Goal: Task Accomplishment & Management: Complete application form

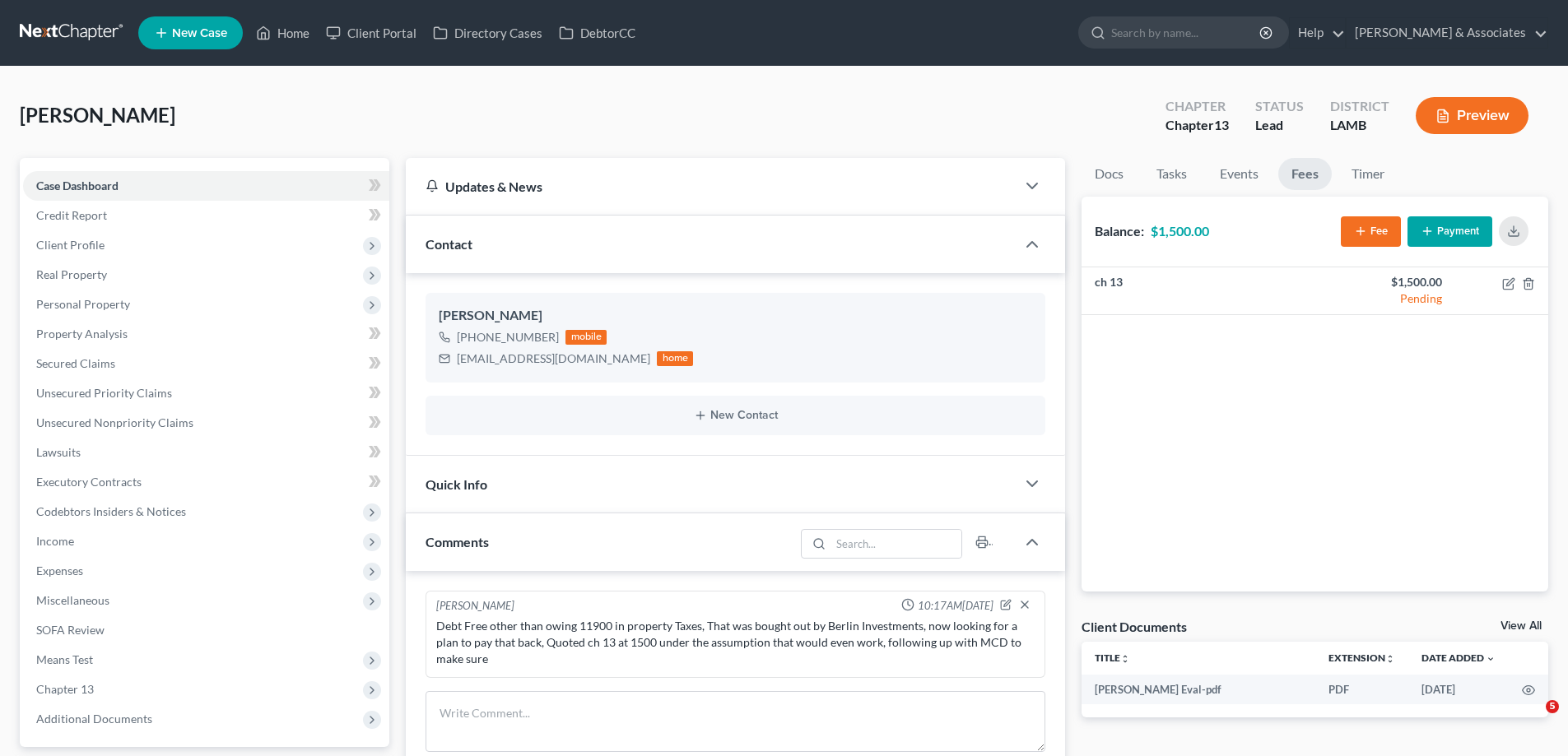
click at [214, 30] on link "New Case" at bounding box center [190, 33] width 104 height 33
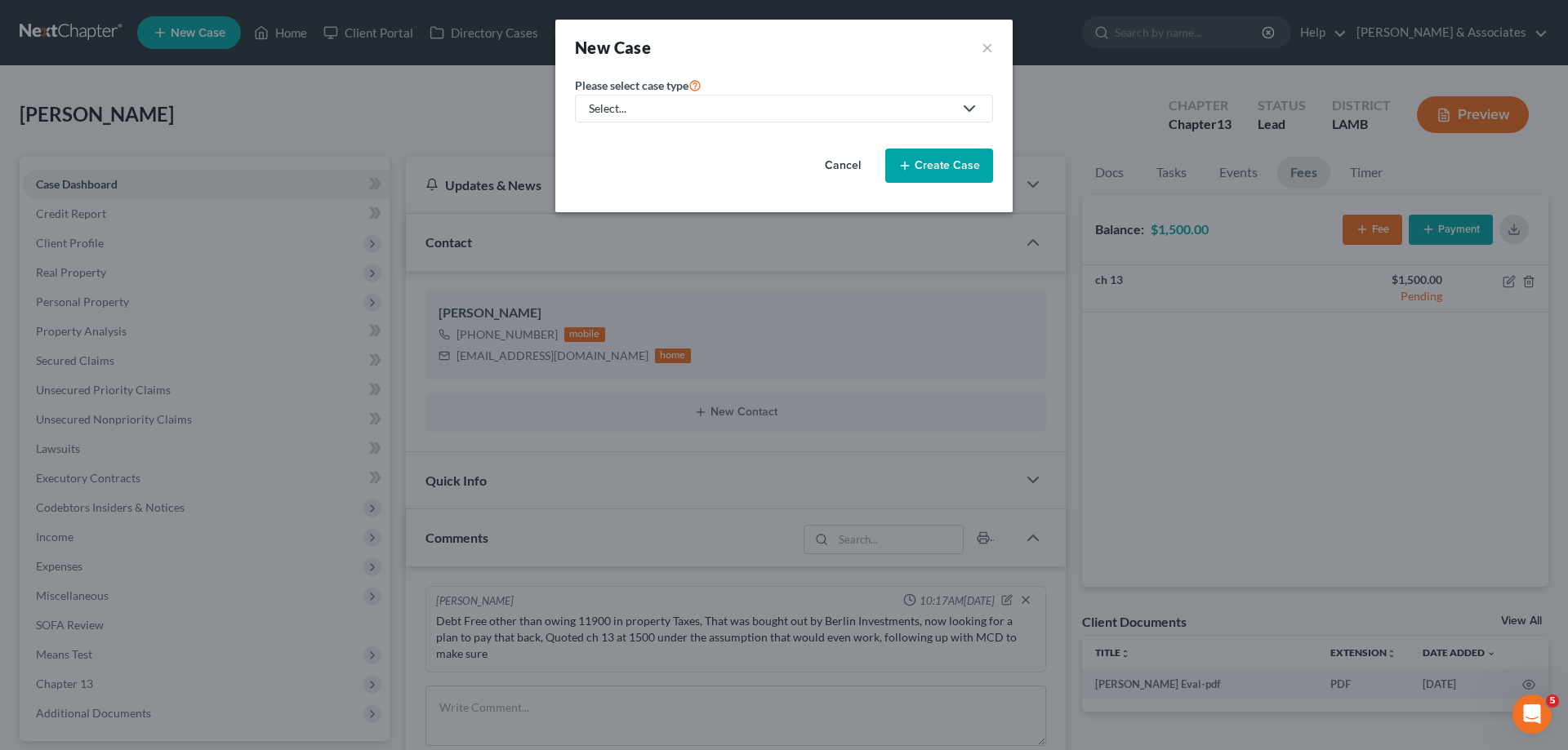
click at [748, 102] on div "Select..." at bounding box center [771, 109] width 364 height 17
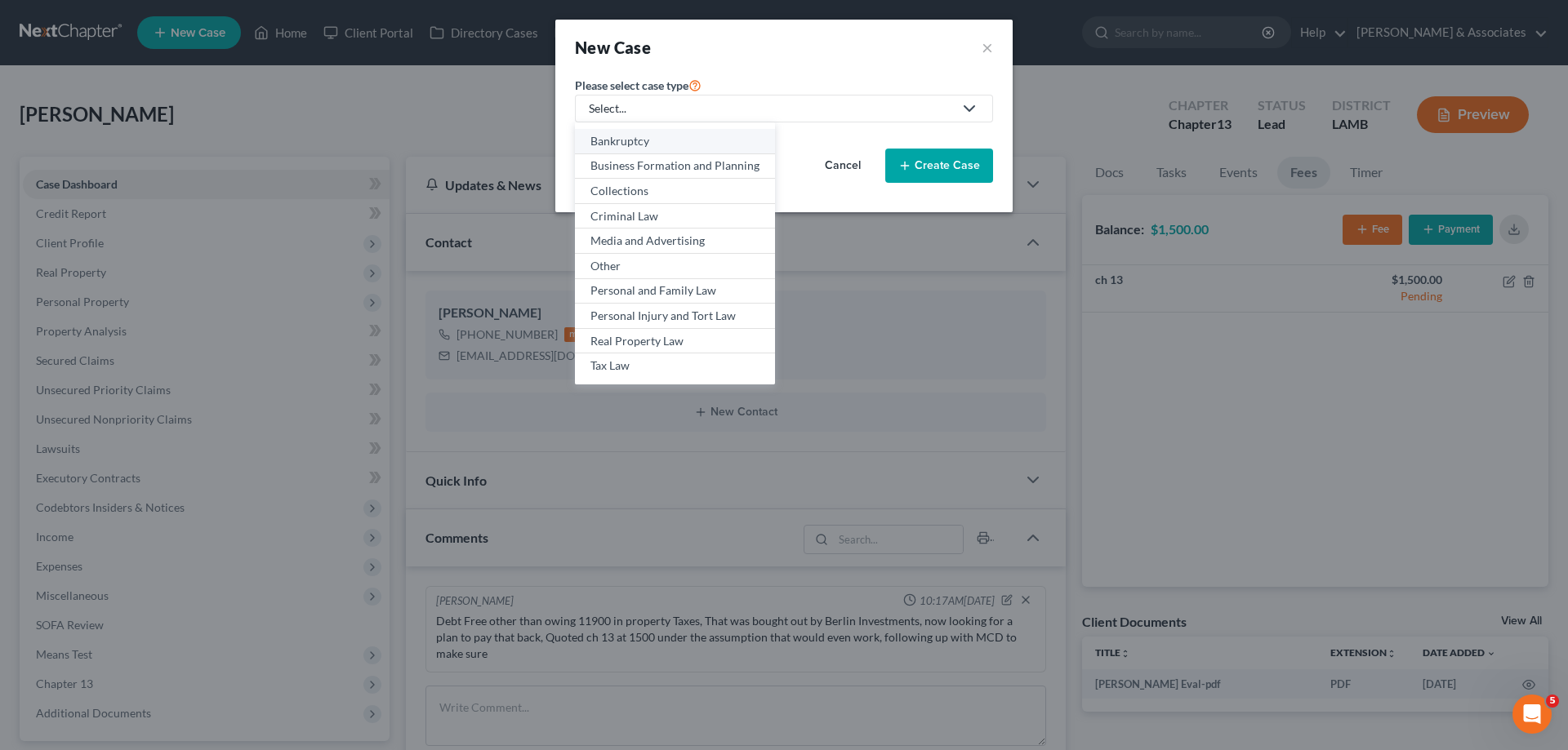
click at [642, 143] on div "Bankruptcy" at bounding box center [674, 142] width 169 height 17
select select "35"
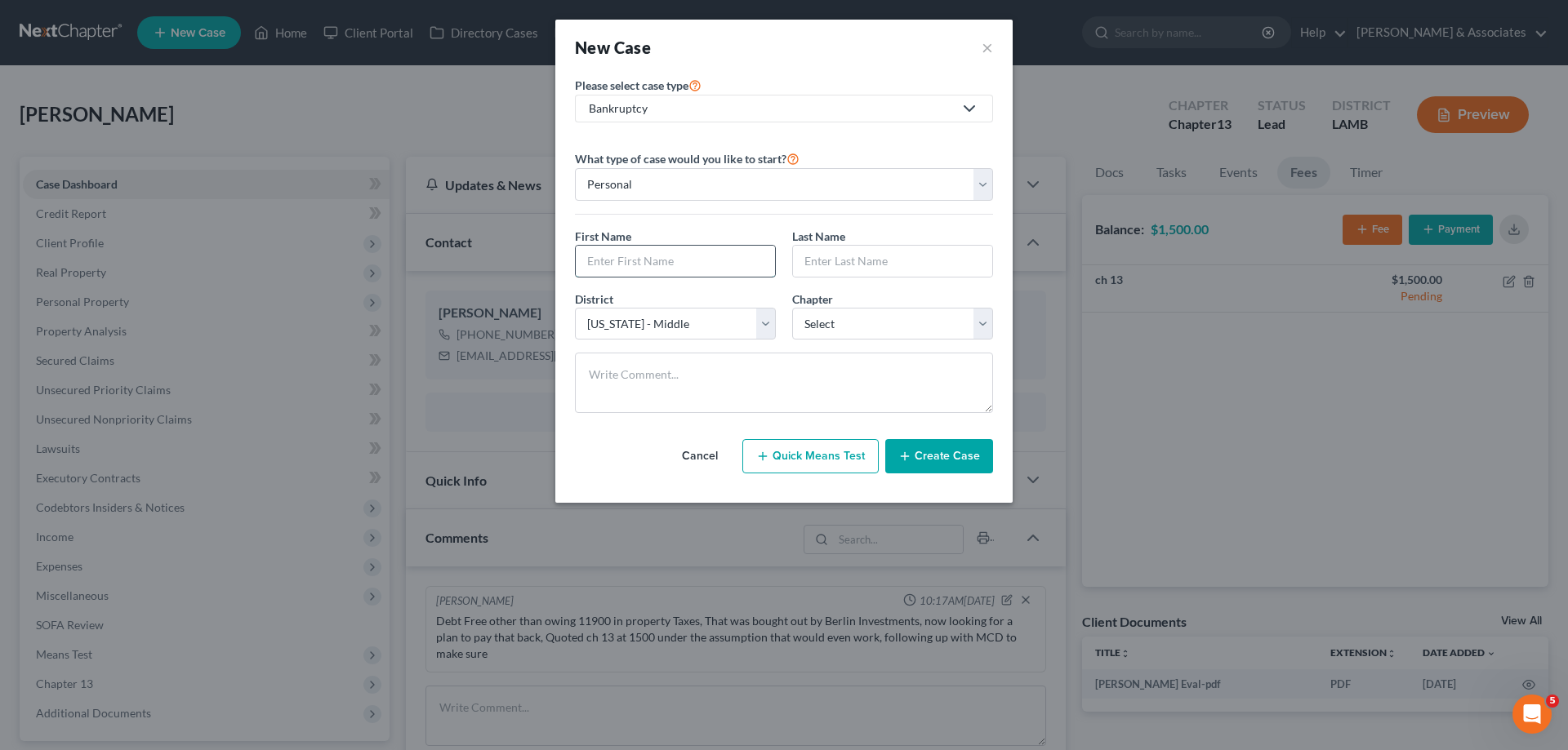
click at [645, 271] on input "text" at bounding box center [676, 261] width 199 height 31
type input "[PERSON_NAME]"
select select "0"
click at [930, 479] on div "Cancel Quick Means Test Create Case" at bounding box center [784, 456] width 419 height 61
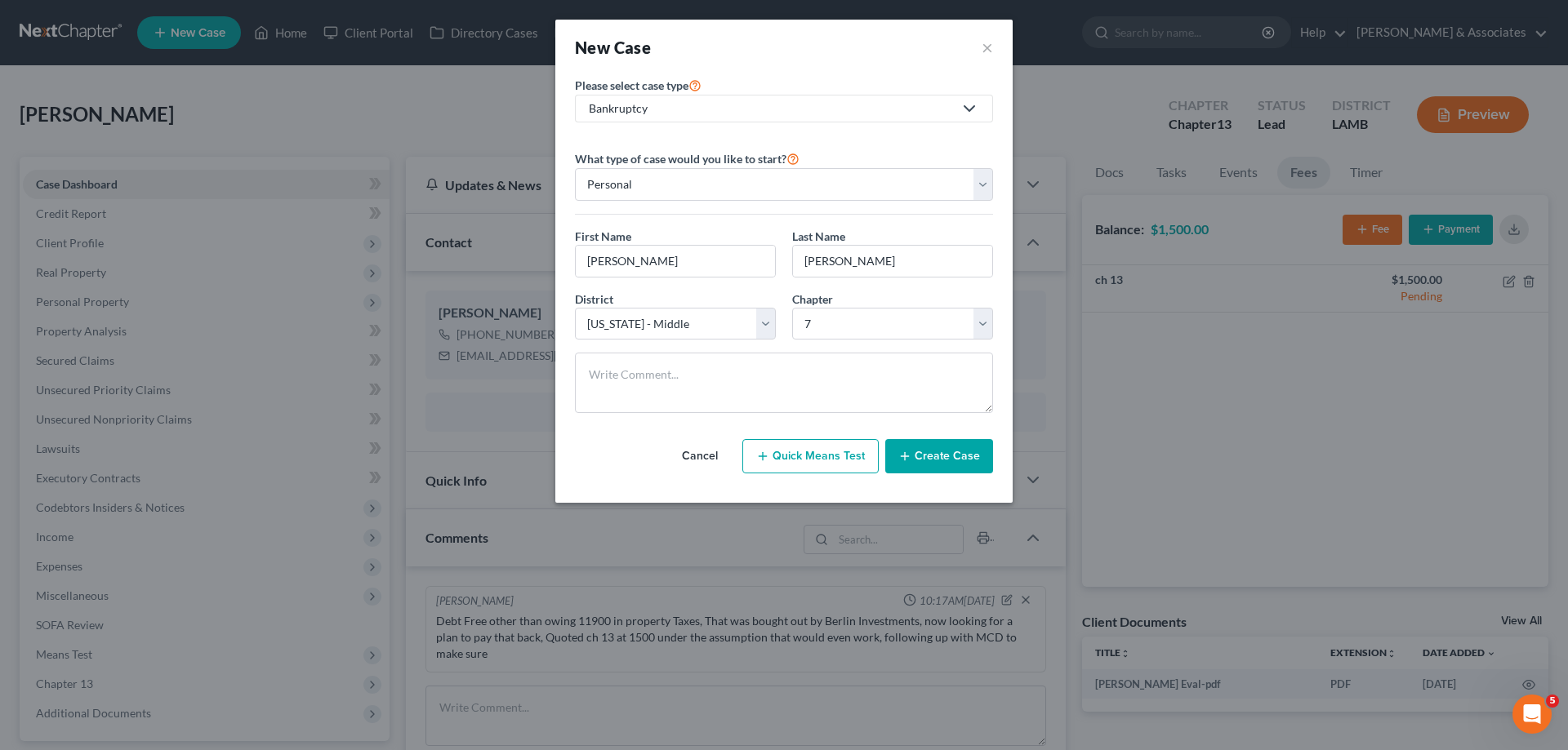
click at [937, 463] on button "Create Case" at bounding box center [940, 456] width 108 height 34
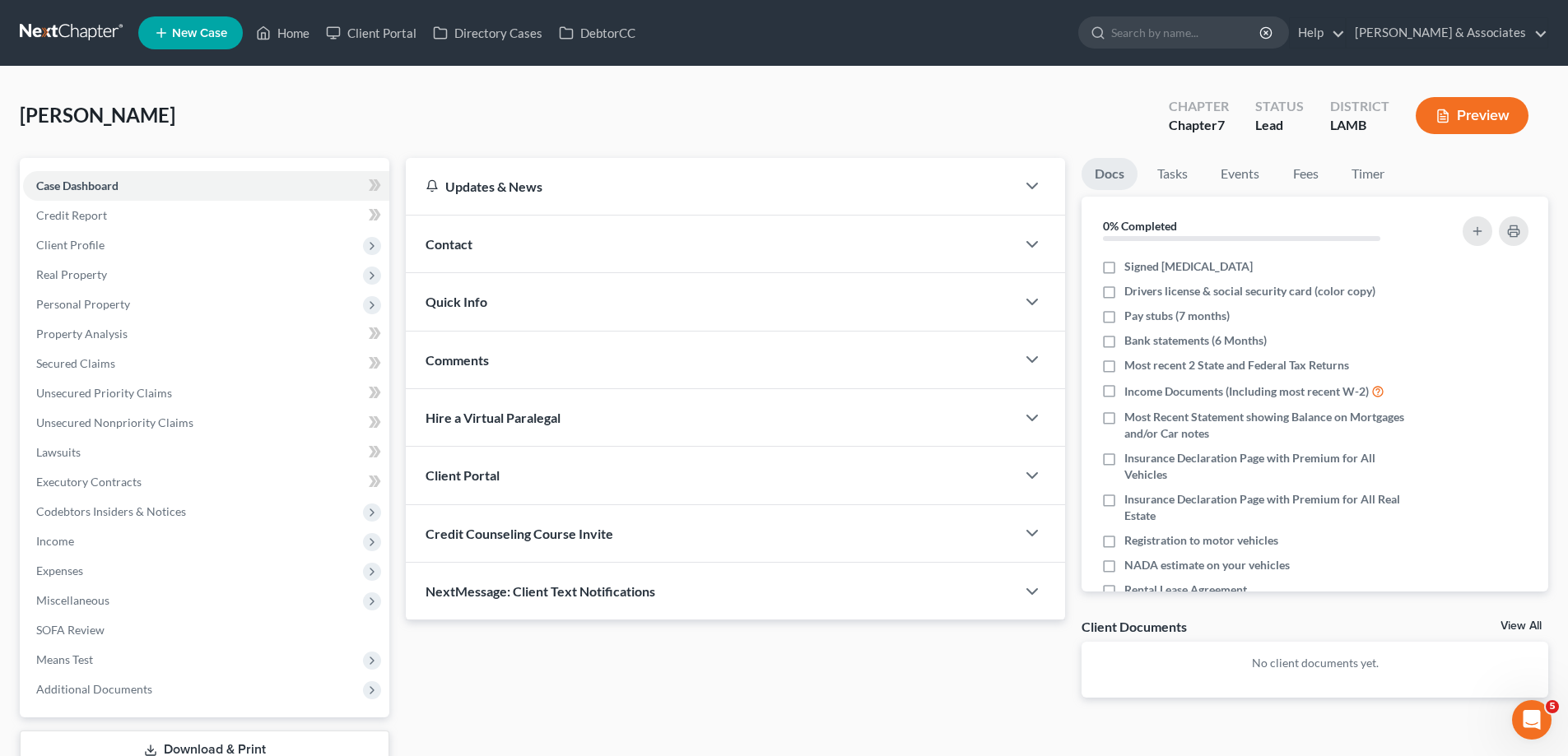
click at [522, 351] on div "Comments" at bounding box center [710, 360] width 610 height 56
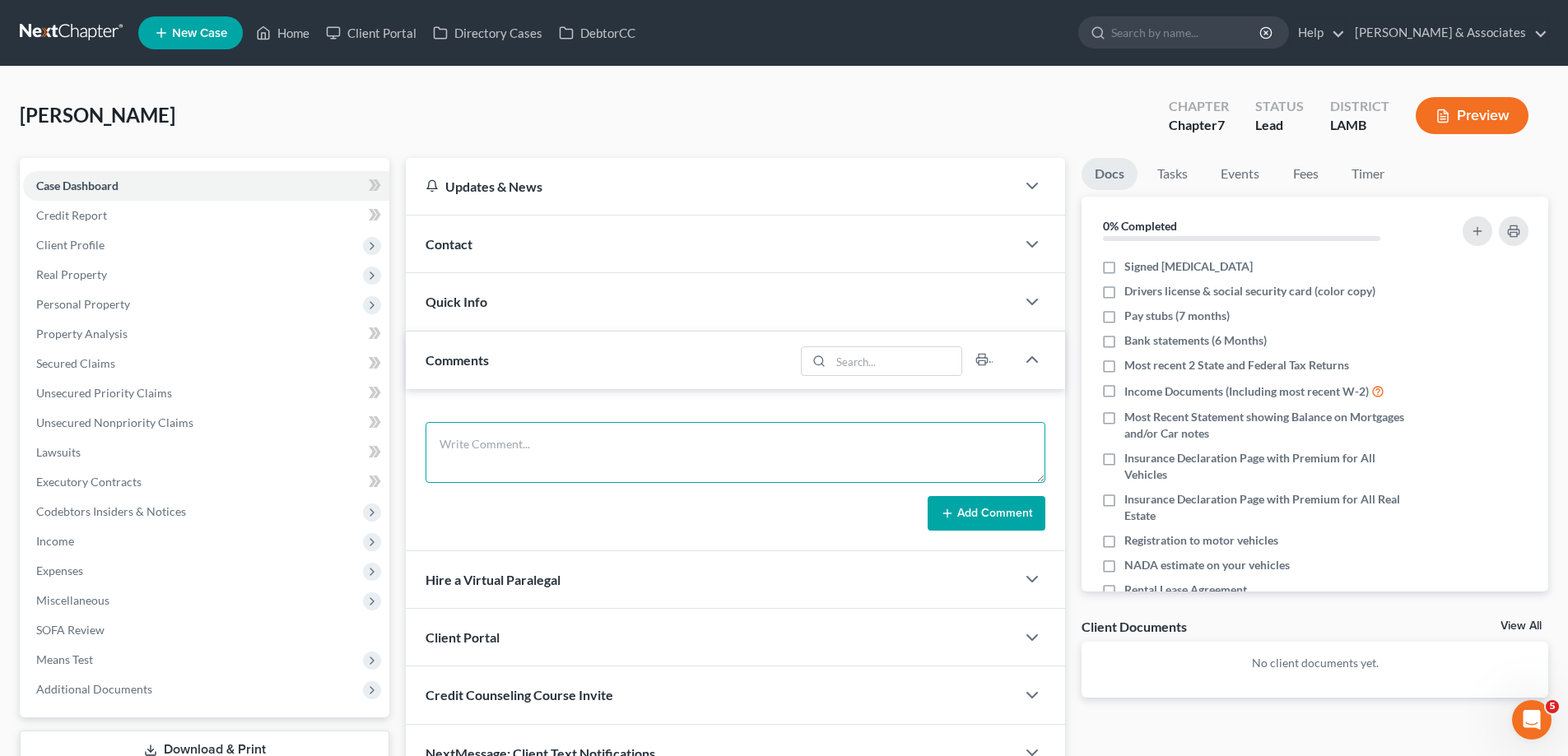
click at [528, 443] on textarea at bounding box center [736, 452] width 620 height 61
paste textarea "Did eval with [PERSON_NAME], 2 vehicles, She really can't afford them both 1800…"
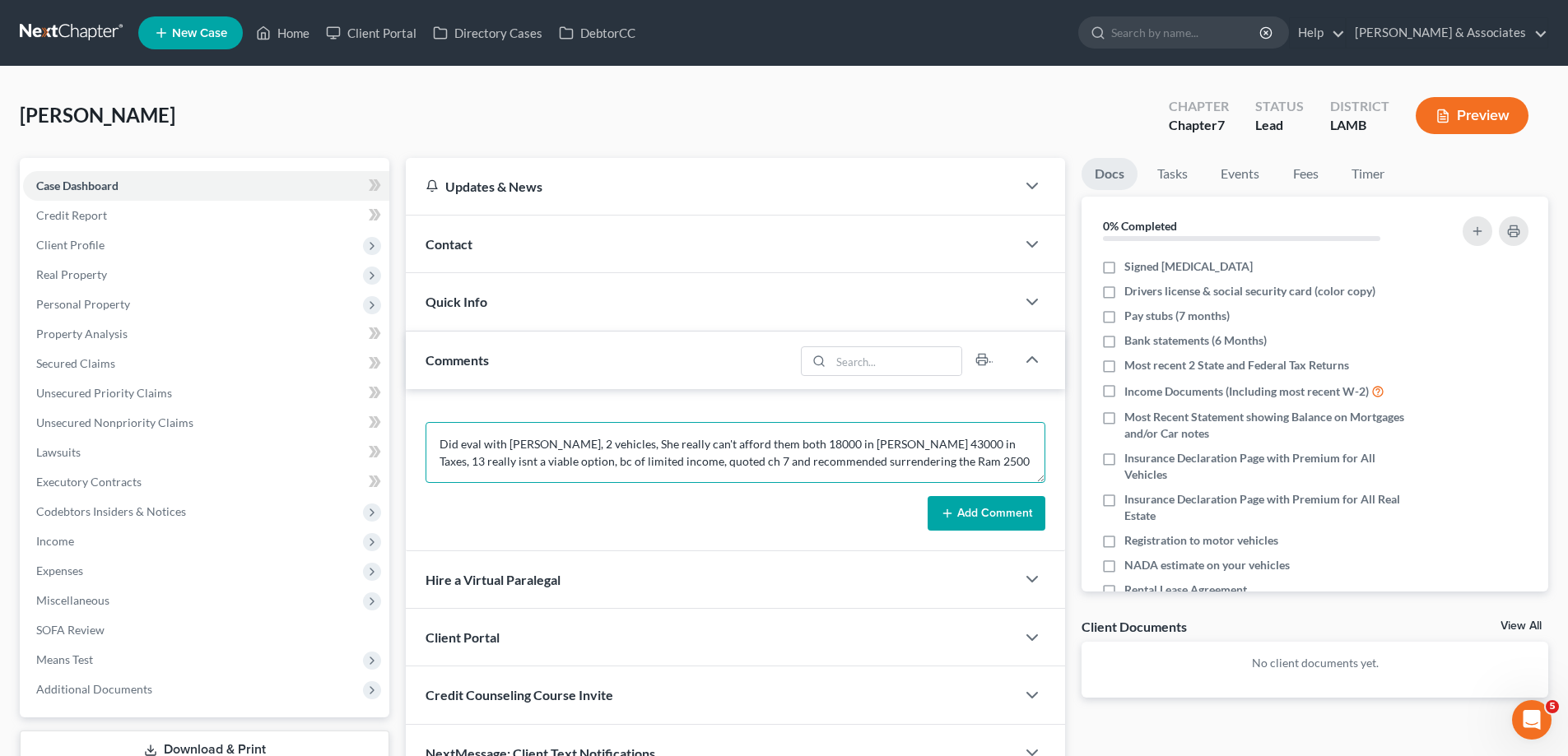
type textarea "Did eval with [PERSON_NAME], 2 vehicles, She really can't afford them both 1800…"
click at [967, 519] on button "Add Comment" at bounding box center [986, 513] width 117 height 35
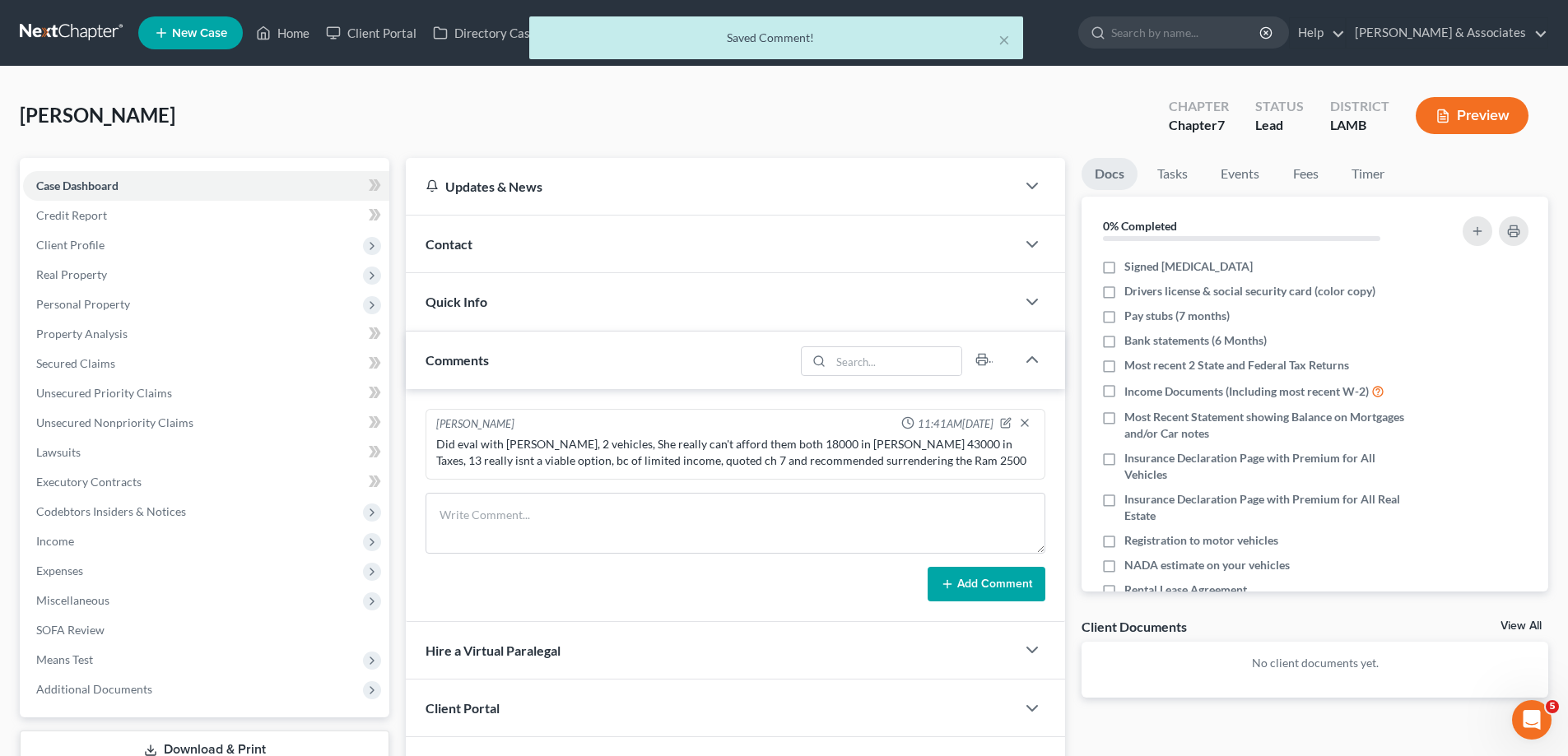
click at [486, 256] on div "Contact" at bounding box center [710, 244] width 610 height 56
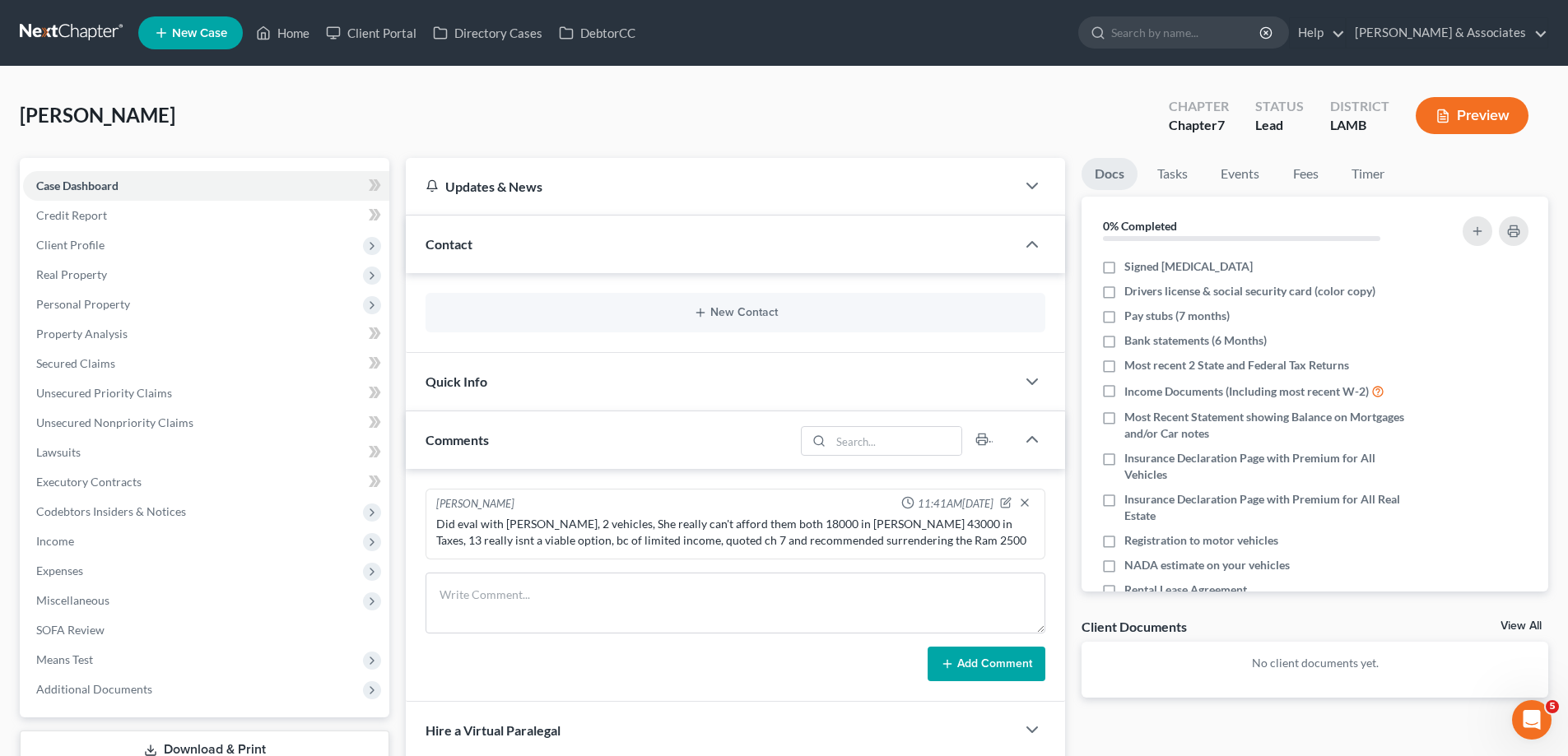
click at [721, 325] on div "New Contact" at bounding box center [736, 313] width 620 height 39
click at [721, 313] on button "New Contact" at bounding box center [736, 313] width 594 height 13
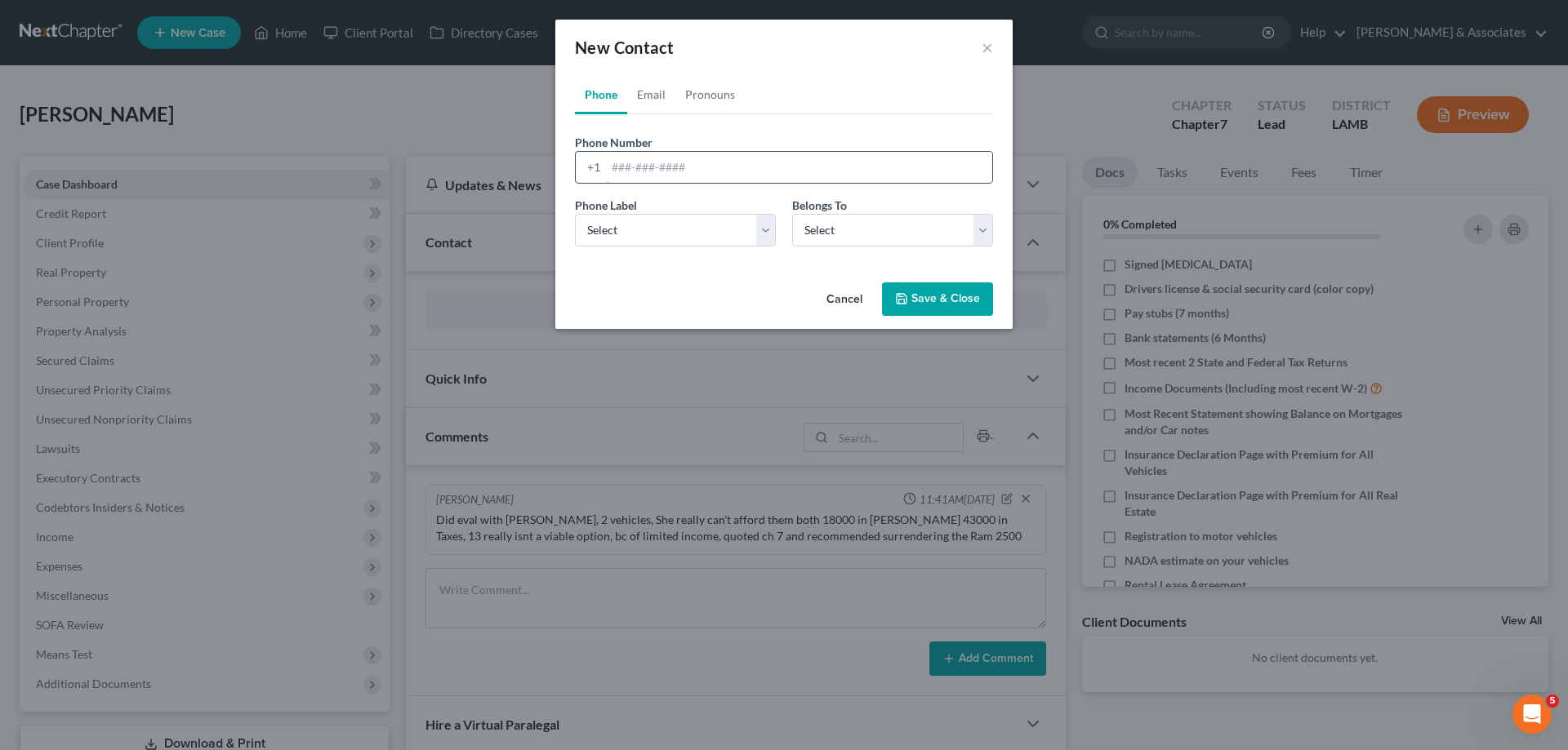
drag, startPoint x: 700, startPoint y: 154, endPoint x: 690, endPoint y: 161, distance: 12.2
click at [700, 154] on input "tel" at bounding box center [799, 167] width 386 height 31
paste input "[PHONE_NUMBER]"
click at [624, 168] on input "[PHONE_NUMBER]" at bounding box center [799, 167] width 386 height 31
type input "[PHONE_NUMBER]"
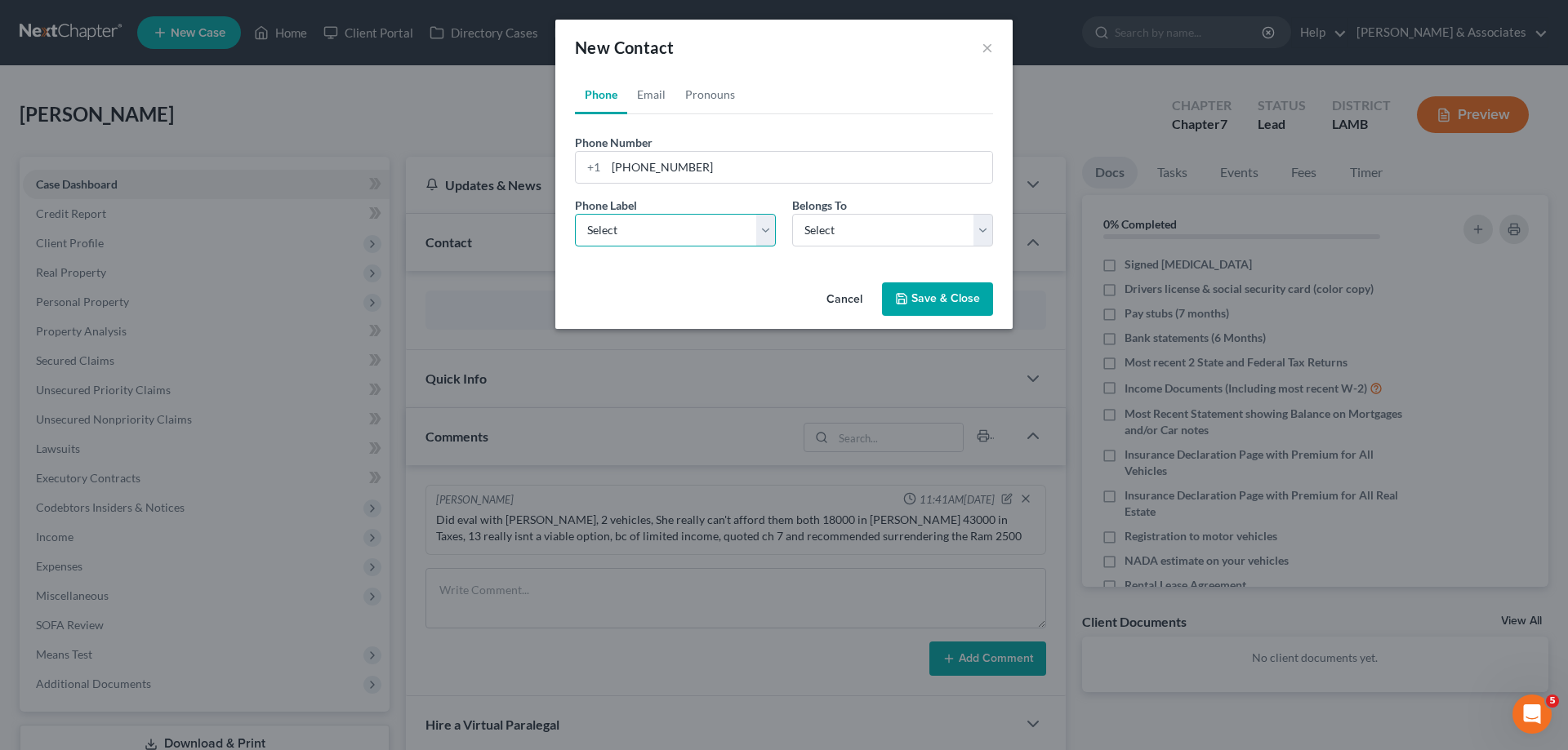
drag, startPoint x: 728, startPoint y: 225, endPoint x: 720, endPoint y: 227, distance: 8.2
click at [728, 225] on select "Select Mobile Home Work Other" at bounding box center [676, 230] width 201 height 33
select select "0"
click at [575, 214] on select "Select Mobile Home Work Other" at bounding box center [676, 230] width 201 height 33
click at [859, 240] on select "Select Client Other" at bounding box center [893, 230] width 201 height 33
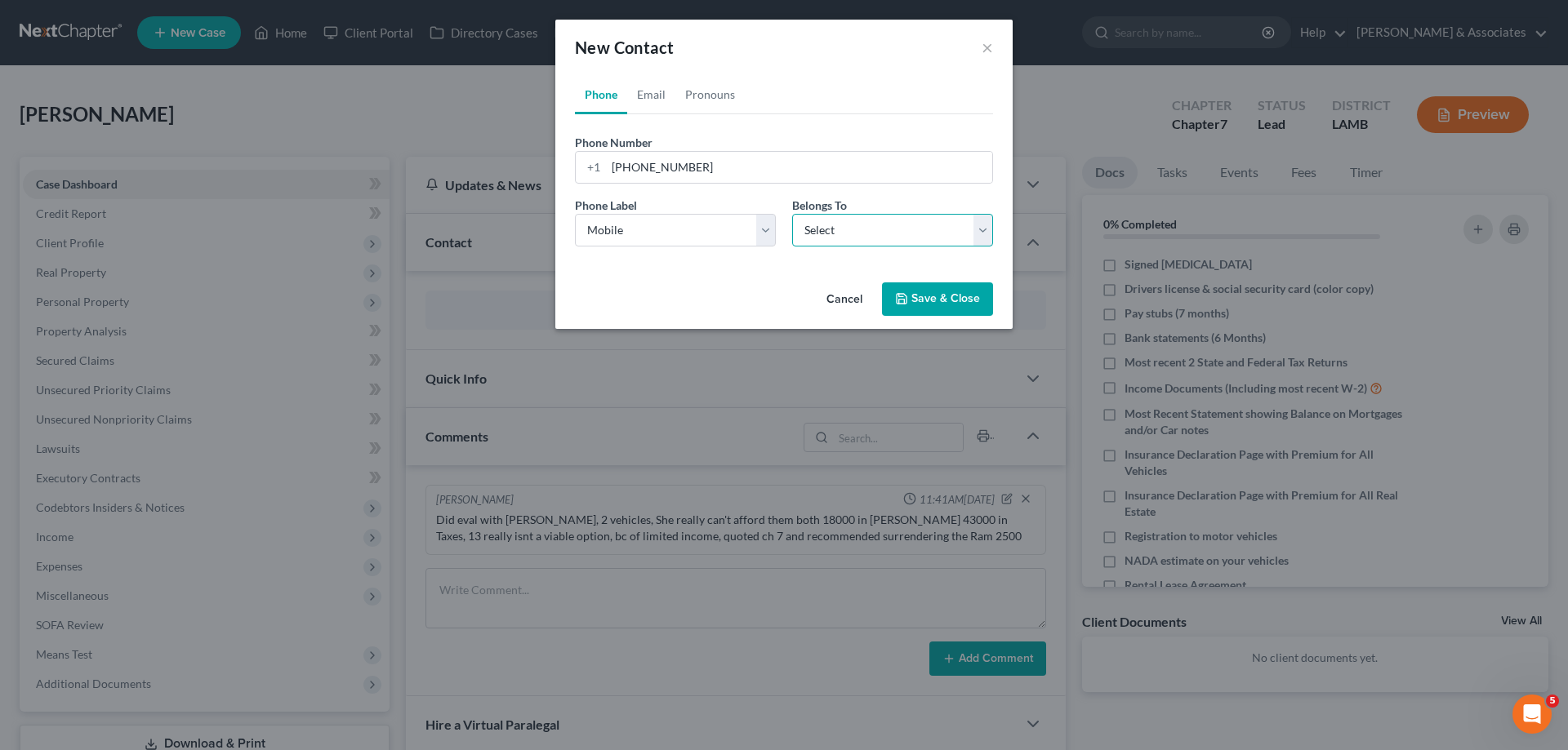
select select "0"
click at [792, 214] on select "Select Client Other" at bounding box center [893, 230] width 201 height 33
select select "0"
drag, startPoint x: 645, startPoint y: 94, endPoint x: 873, endPoint y: 145, distance: 233.6
click at [645, 93] on link "Email" at bounding box center [652, 95] width 48 height 39
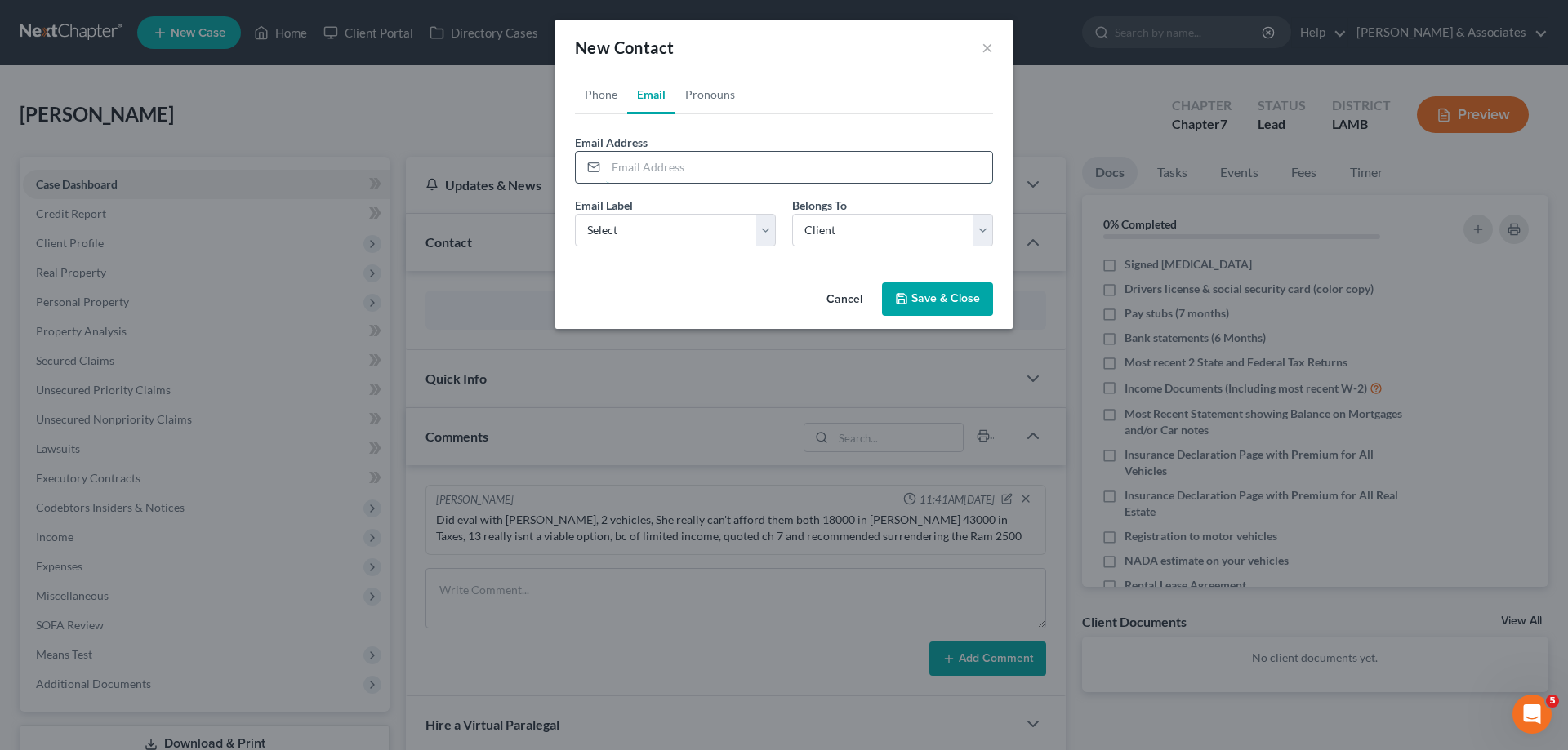
click at [631, 174] on input "email" at bounding box center [799, 167] width 386 height 31
paste input "[EMAIL_ADDRESS][DOMAIN_NAME]"
type input "[EMAIL_ADDRESS][DOMAIN_NAME]"
click at [636, 215] on select "Select Home Work Other" at bounding box center [676, 230] width 201 height 33
select select "0"
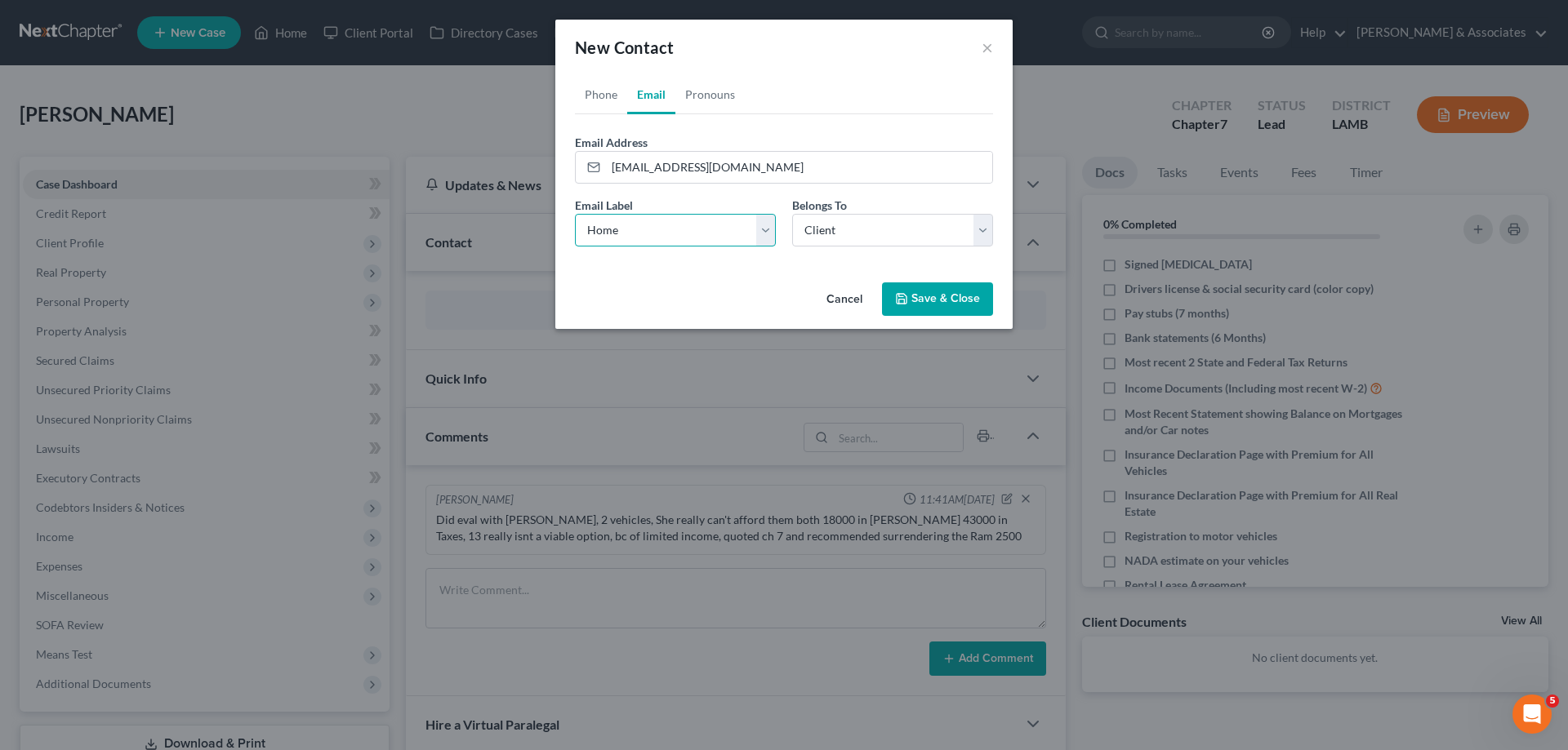
click at [575, 214] on select "Select Home Work Other" at bounding box center [676, 230] width 201 height 33
click at [835, 240] on select "Select Client Other" at bounding box center [893, 230] width 201 height 33
click at [792, 214] on select "Select Client Other" at bounding box center [893, 230] width 201 height 33
click at [933, 296] on button "Save & Close" at bounding box center [937, 299] width 111 height 34
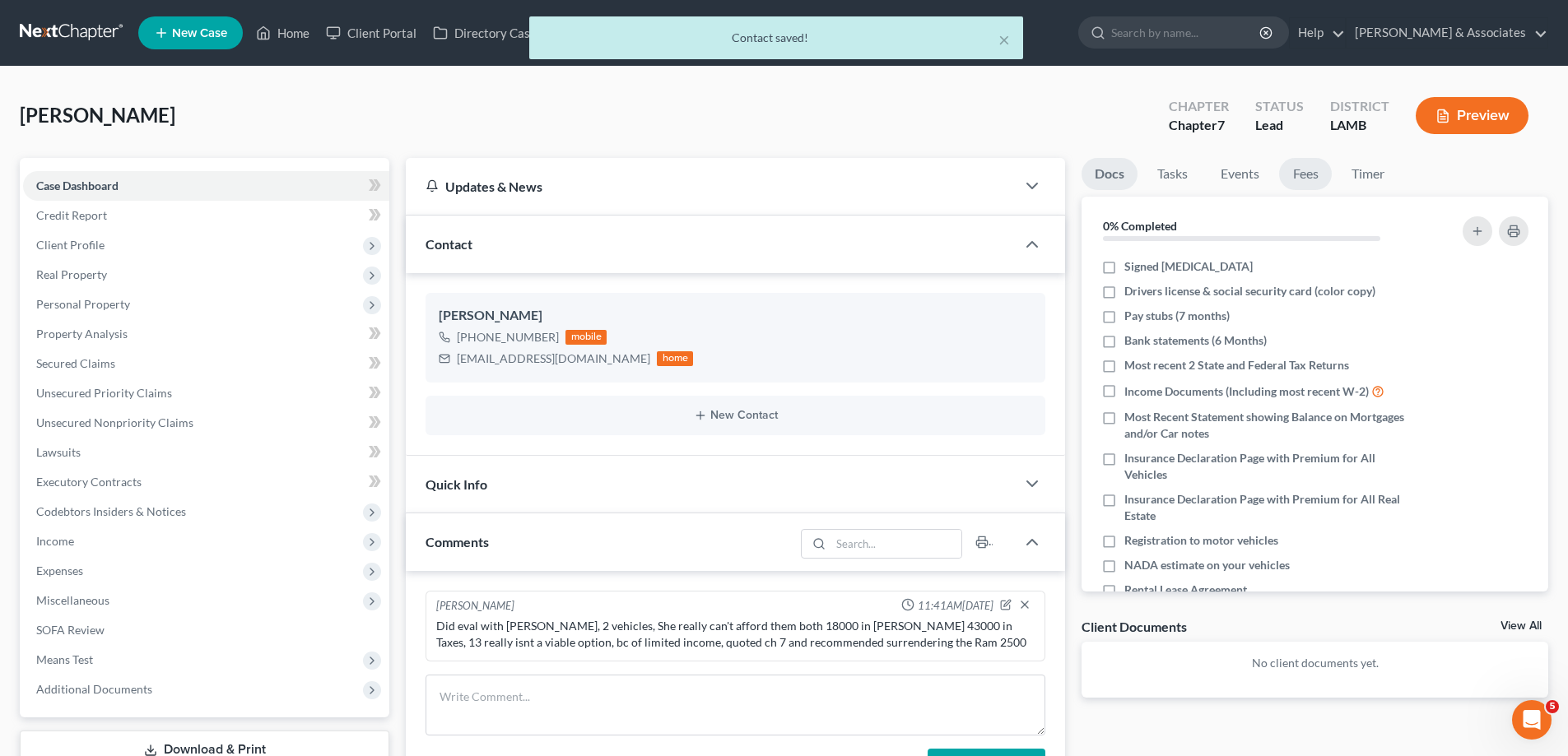
click at [1315, 176] on link "Fees" at bounding box center [1305, 174] width 53 height 32
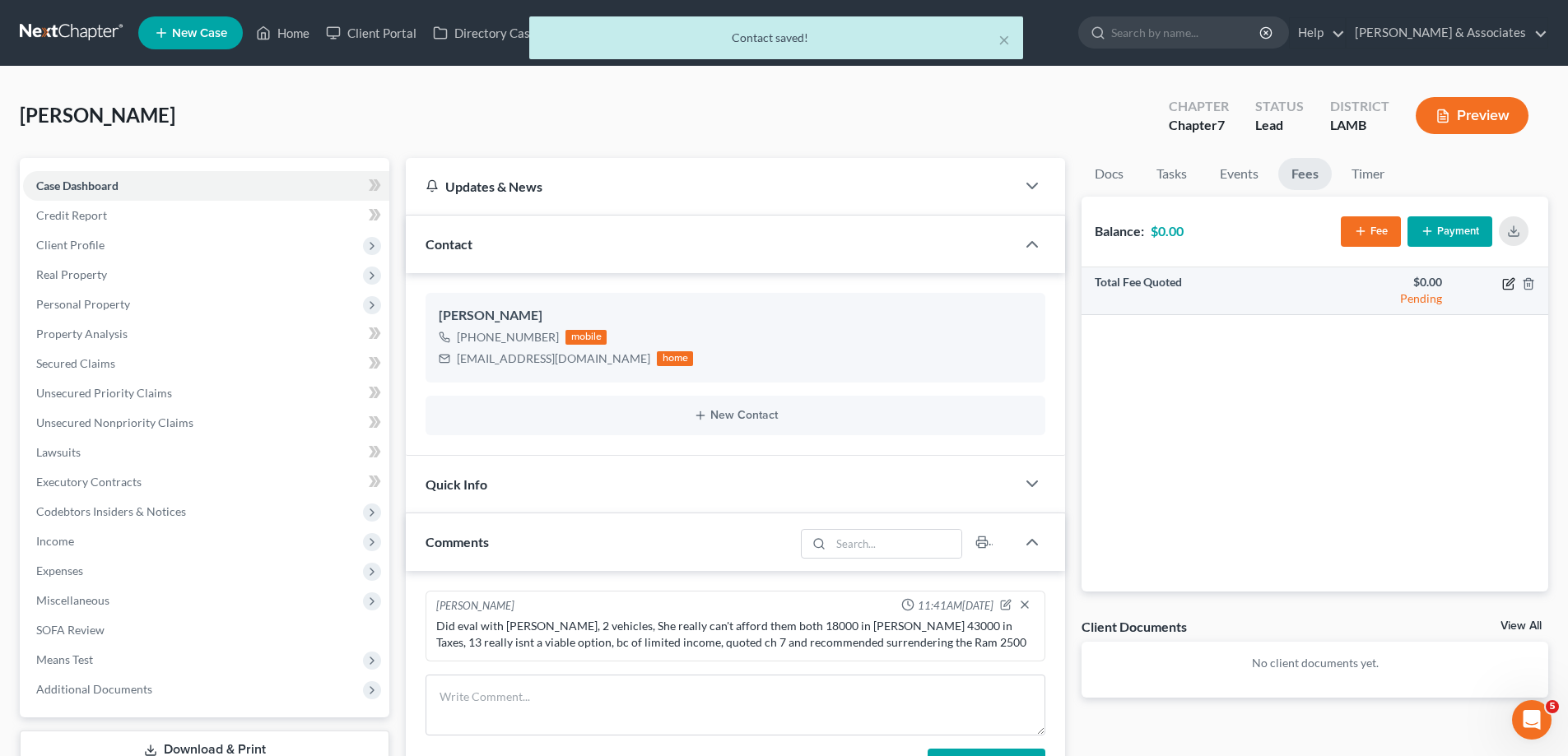
click at [1503, 283] on icon "button" at bounding box center [1508, 284] width 10 height 10
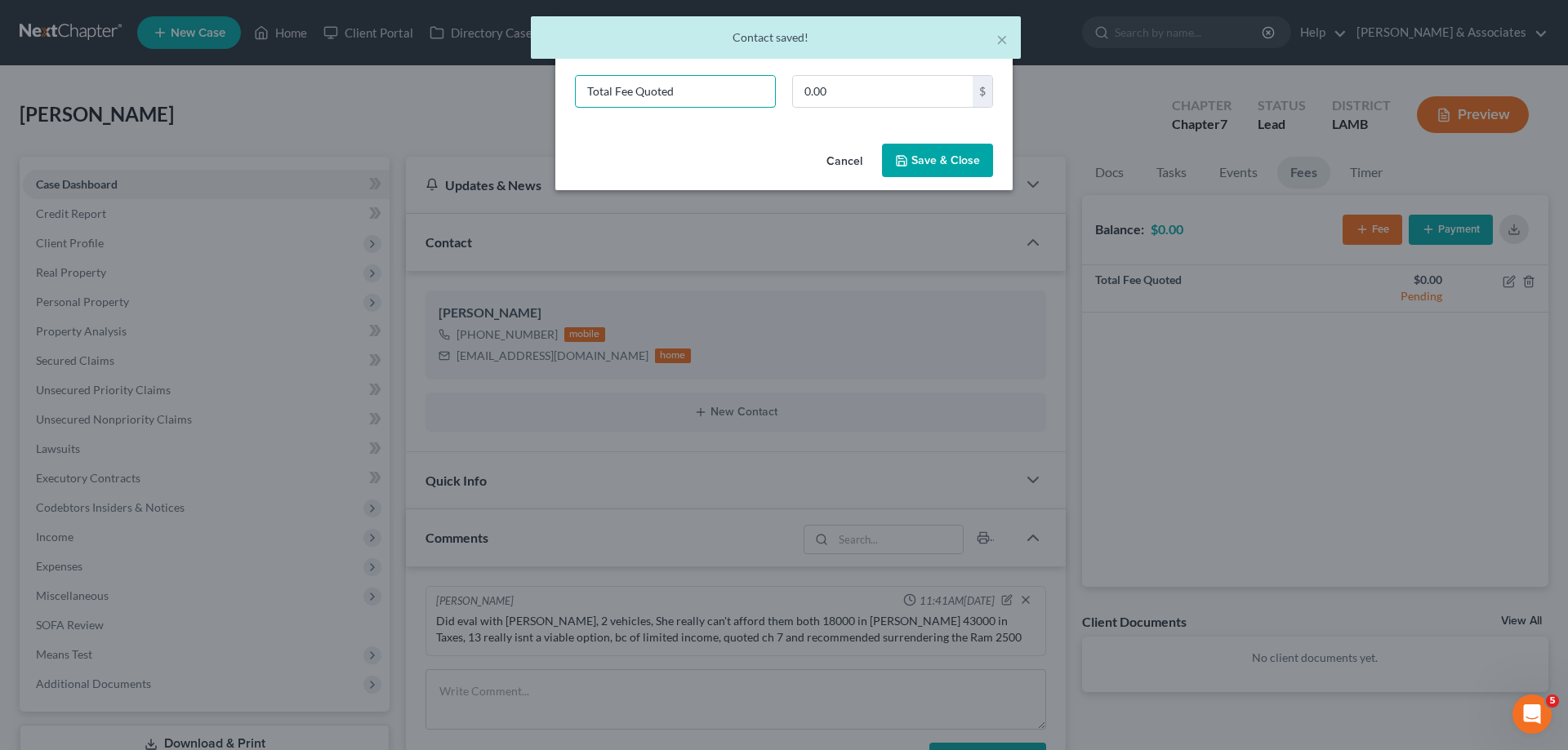
drag, startPoint x: 685, startPoint y: 89, endPoint x: 0, endPoint y: 20, distance: 688.5
click at [255, 75] on div "New Fee Edit Fee × Total Fee Quoted 0.00 $ Cancel Save & Close" at bounding box center [784, 375] width 1568 height 750
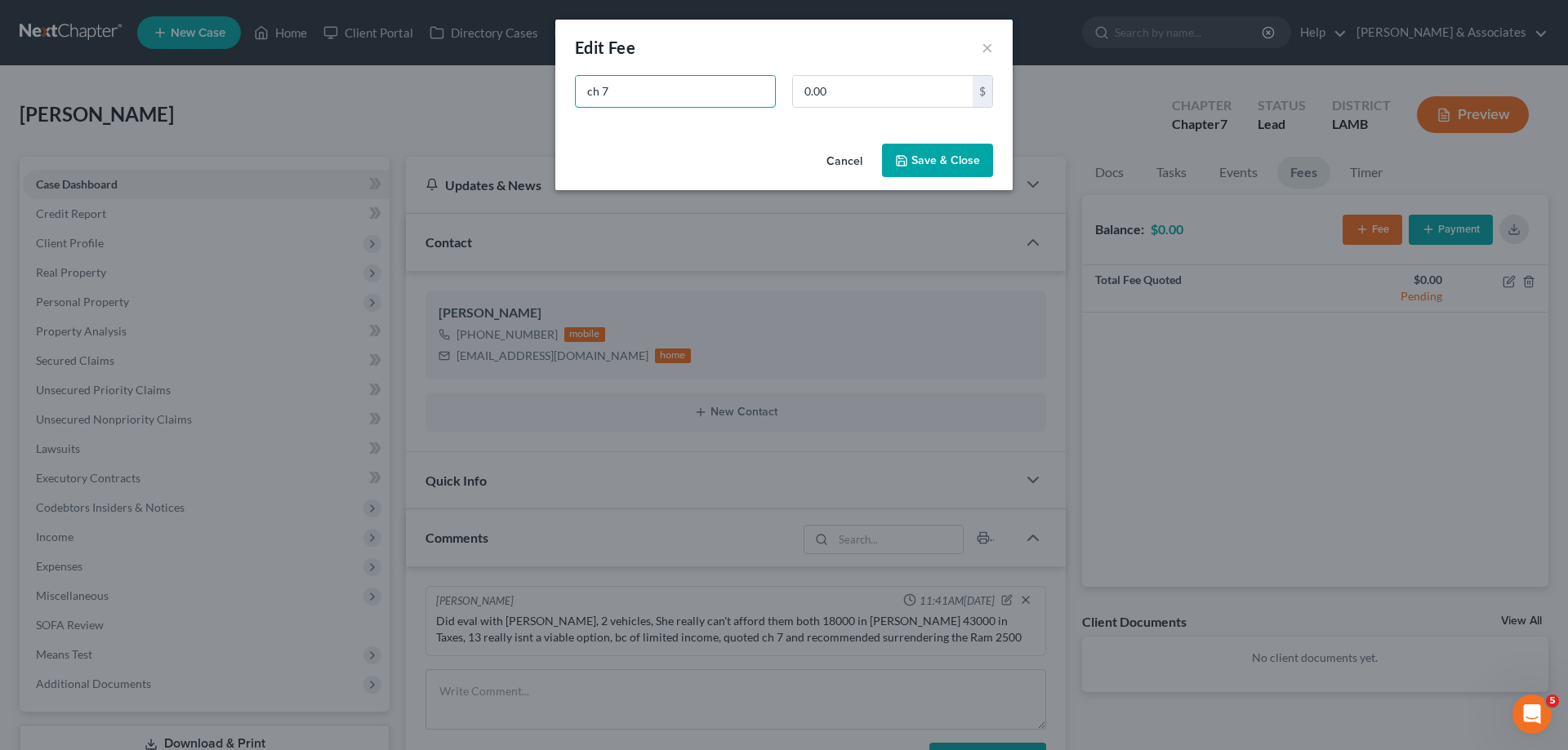
type input "ch 7"
type input "2,500"
click at [946, 154] on button "Save & Close" at bounding box center [937, 160] width 111 height 34
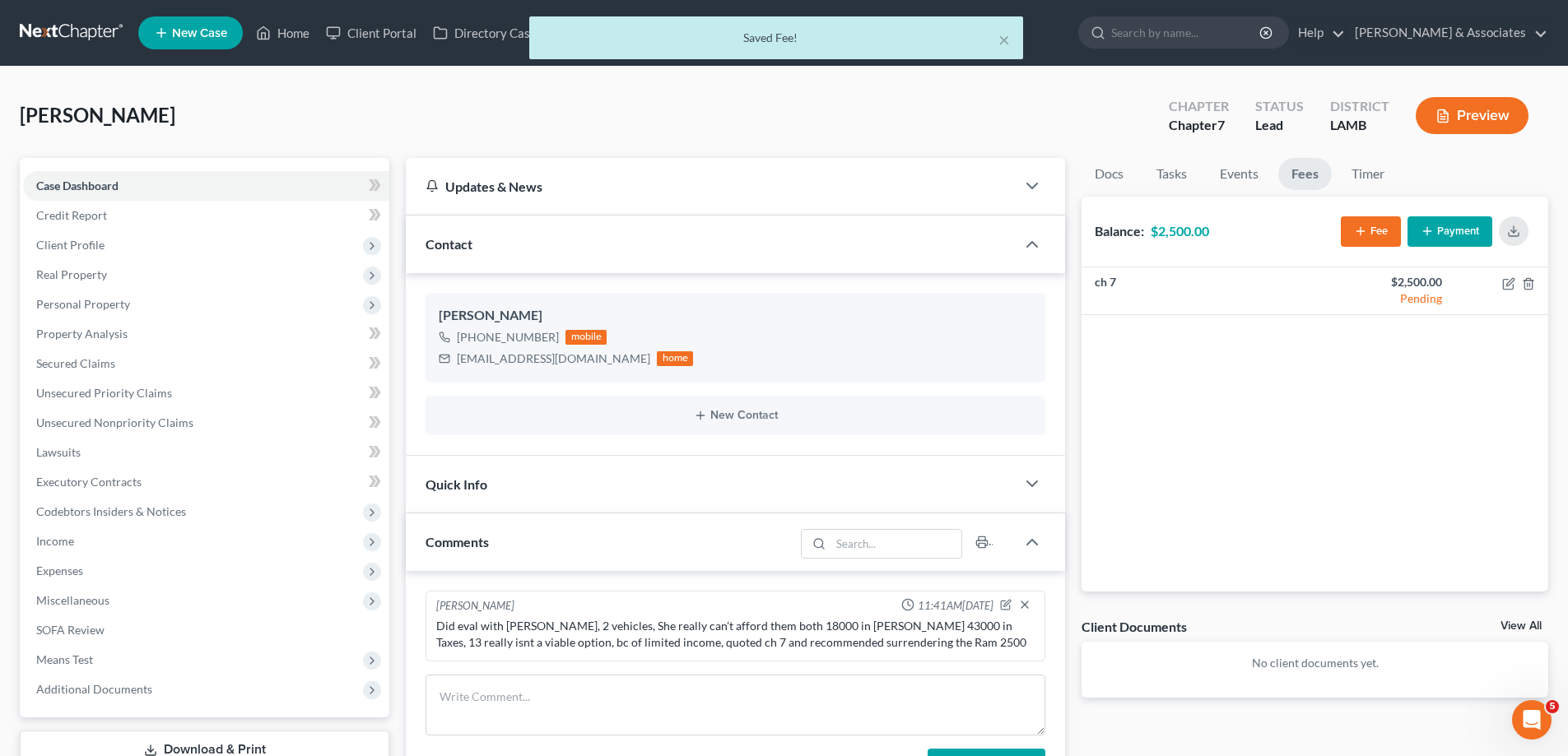
drag, startPoint x: 1512, startPoint y: 623, endPoint x: 631, endPoint y: 738, distance: 888.5
click at [1512, 623] on link "View All" at bounding box center [1521, 626] width 41 height 11
